Goal: Task Accomplishment & Management: Use online tool/utility

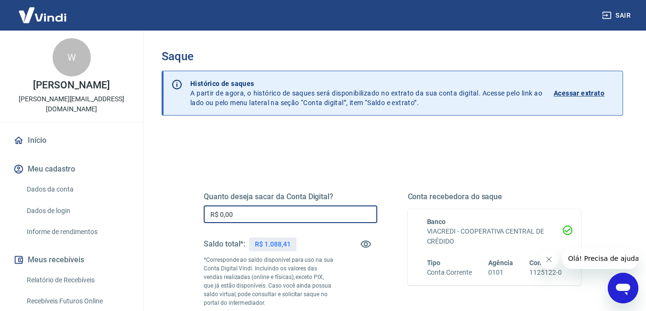
click at [313, 221] on input "R$ 0,00" at bounding box center [291, 215] width 174 height 18
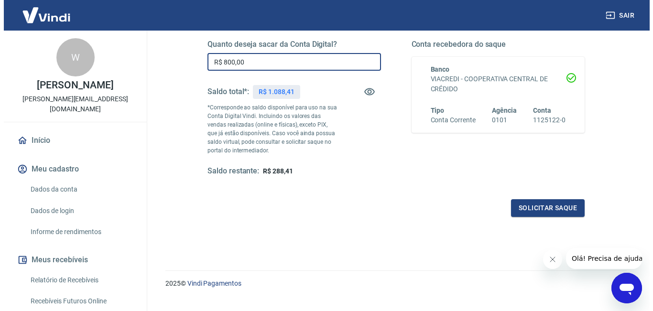
scroll to position [170, 0]
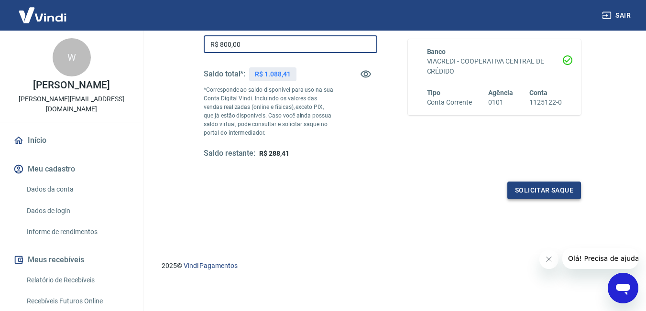
type input "R$ 800,00"
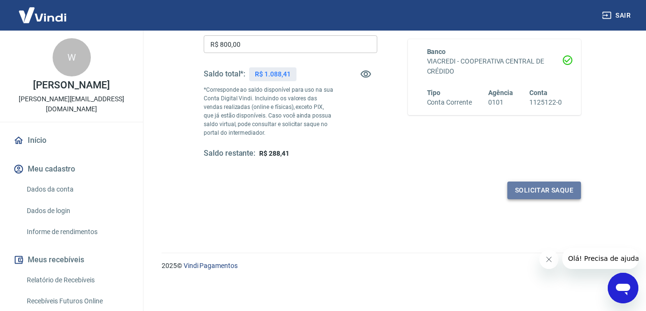
click at [548, 190] on button "Solicitar saque" at bounding box center [544, 191] width 74 height 18
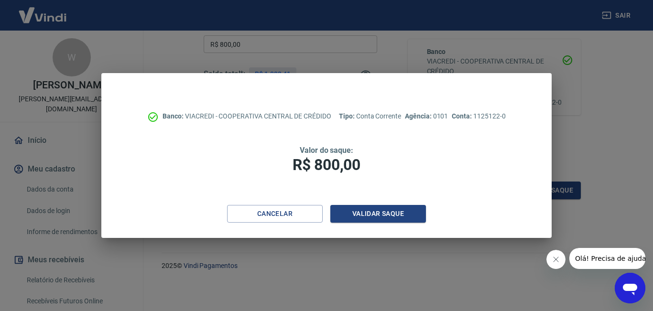
click at [552, 256] on icon "Fechar mensagem da empresa" at bounding box center [556, 260] width 8 height 8
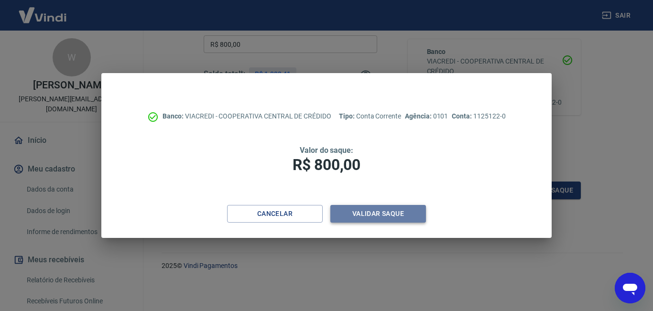
click at [404, 213] on button "Validar saque" at bounding box center [379, 214] width 96 height 18
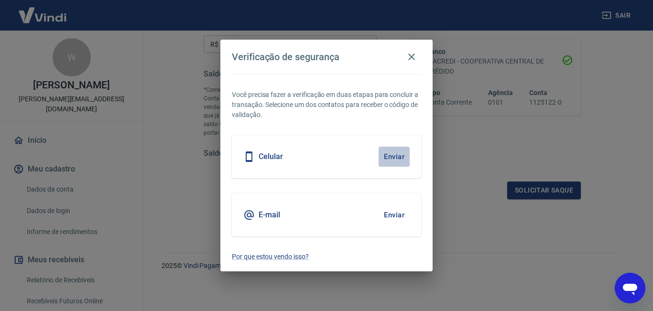
click at [392, 159] on button "Enviar" at bounding box center [394, 157] width 31 height 20
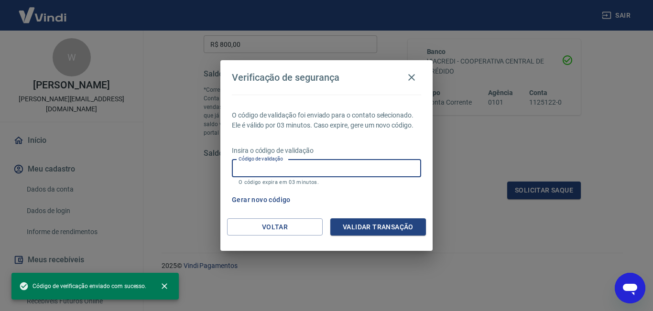
click at [361, 165] on input "Código de validação" at bounding box center [326, 169] width 189 height 18
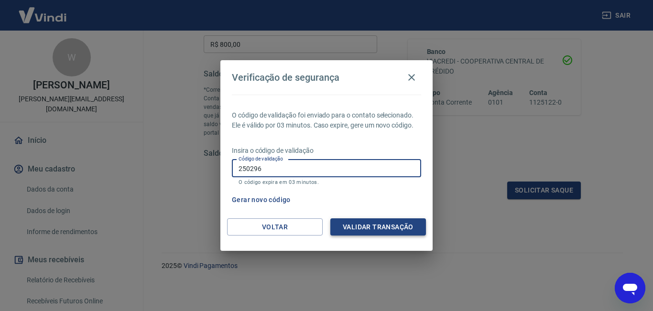
type input "250296"
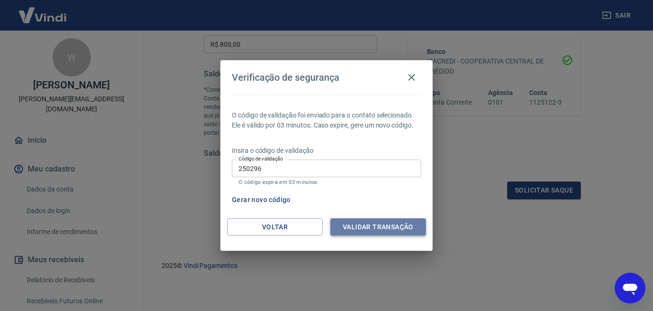
click at [378, 225] on button "Validar transação" at bounding box center [379, 228] width 96 height 18
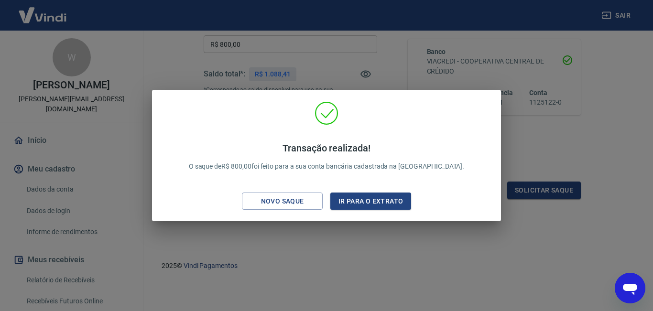
click at [527, 126] on div "Transação realizada! O saque de R$ 800,00 foi feito para a sua conta bancária c…" at bounding box center [326, 155] width 653 height 311
